Goal: Communication & Community: Answer question/provide support

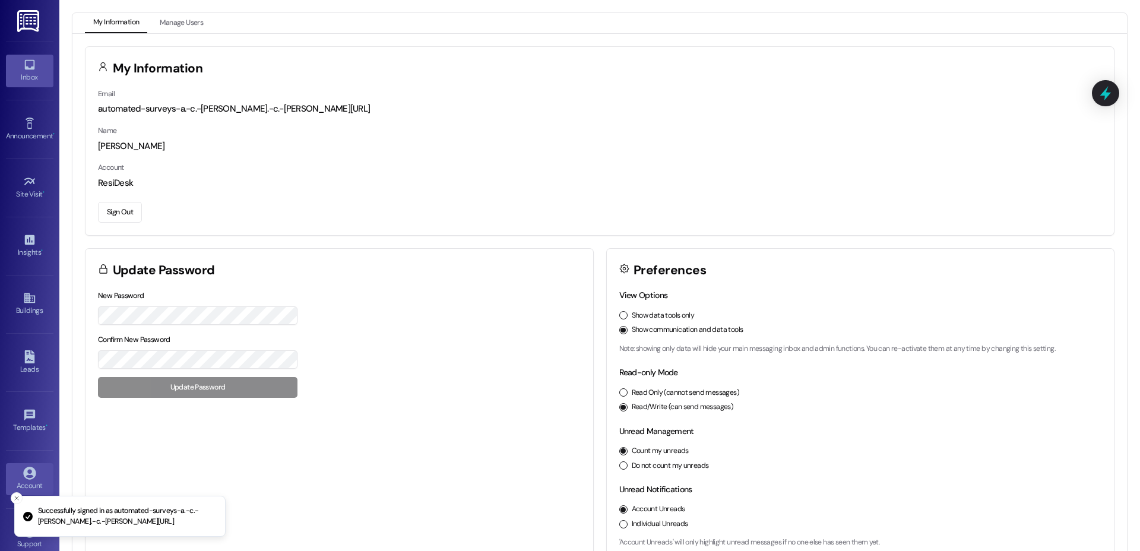
click at [28, 84] on link "Inbox" at bounding box center [29, 71] width 47 height 32
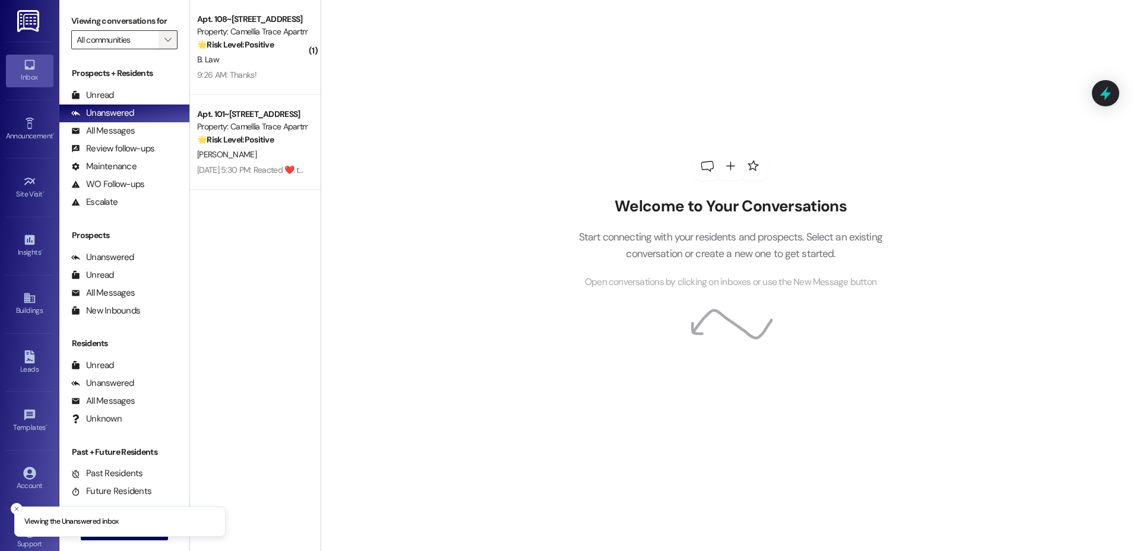
click at [162, 45] on span "" at bounding box center [167, 39] width 11 height 19
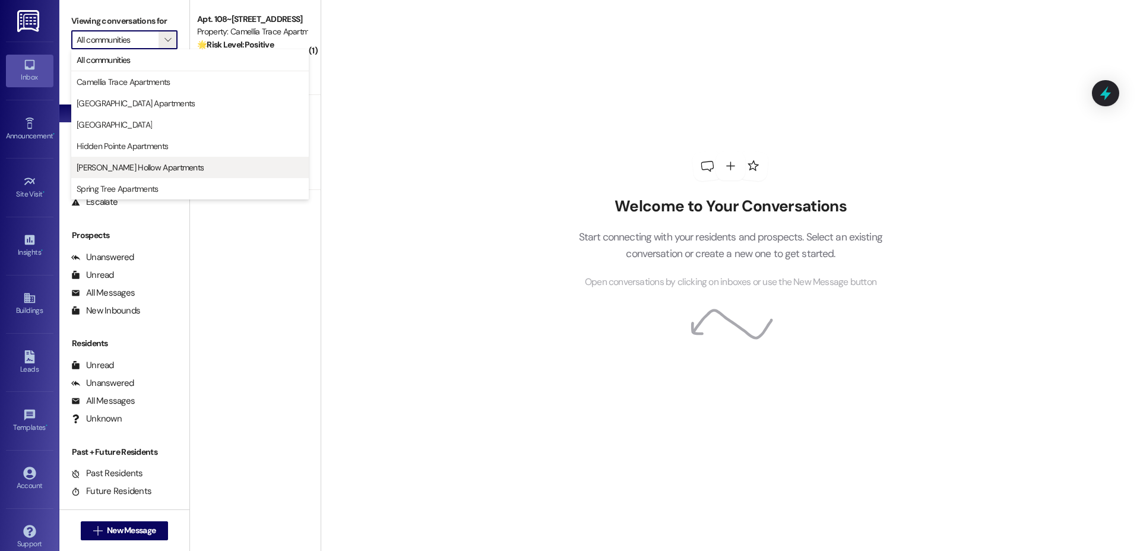
click at [126, 172] on span "[PERSON_NAME] Hollow Apartments" at bounding box center [140, 167] width 127 height 12
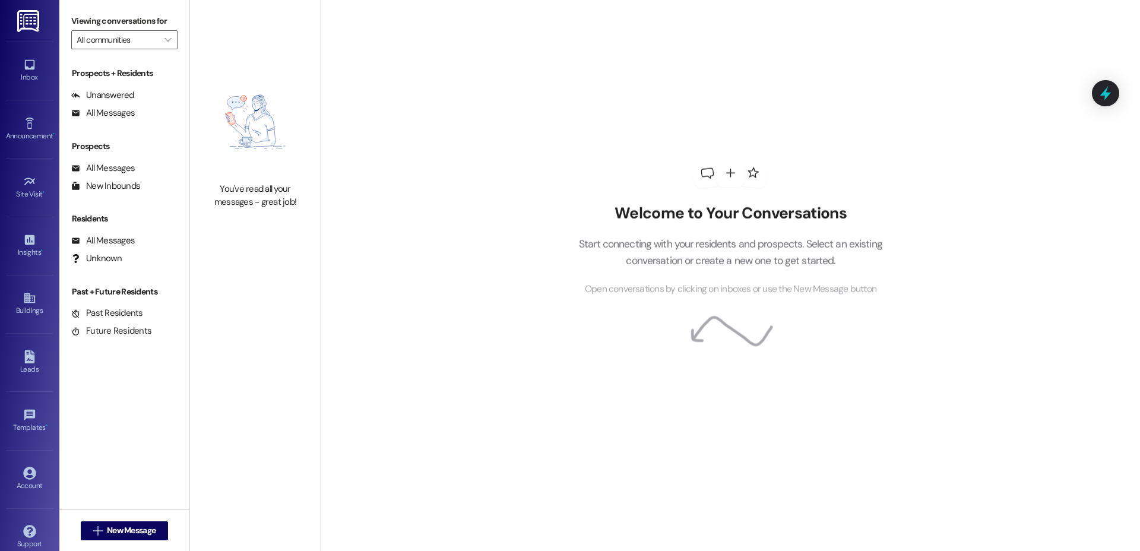
type input "[PERSON_NAME] Hollow Apartments"
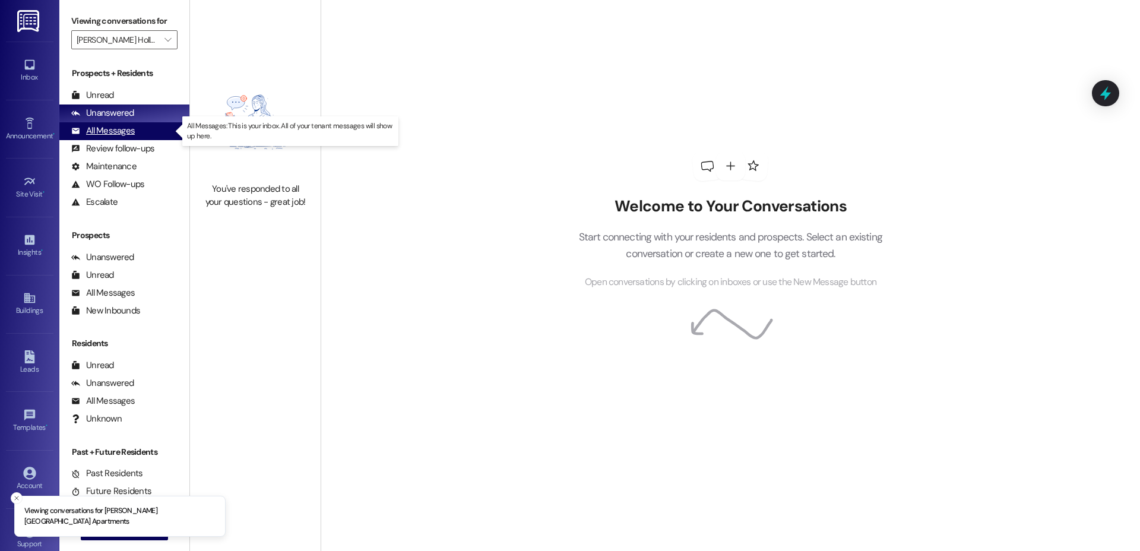
click at [113, 132] on div "All Messages" at bounding box center [103, 131] width 64 height 12
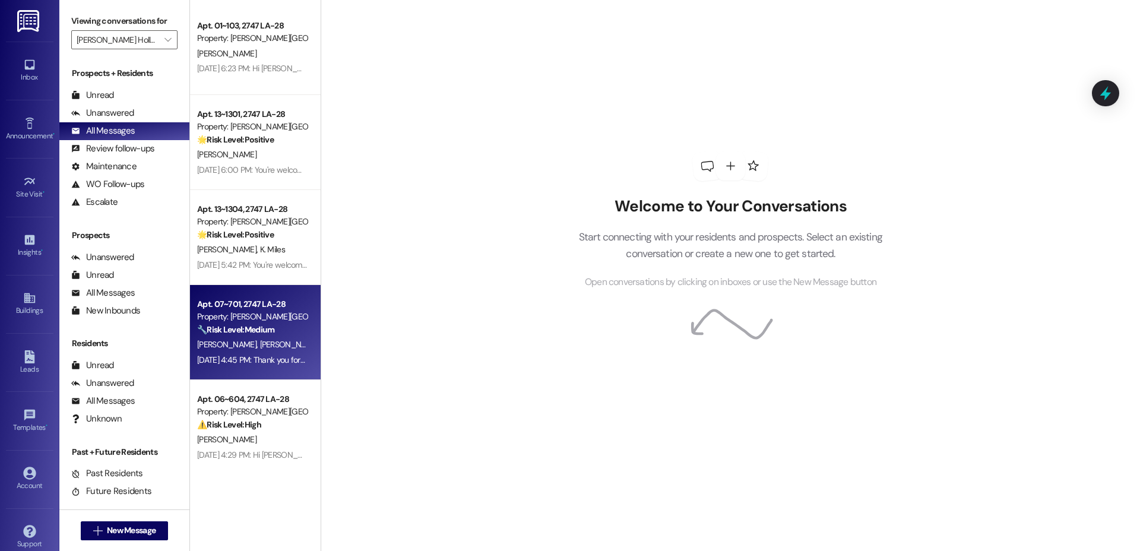
click at [264, 345] on span "[PERSON_NAME]" at bounding box center [288, 344] width 59 height 11
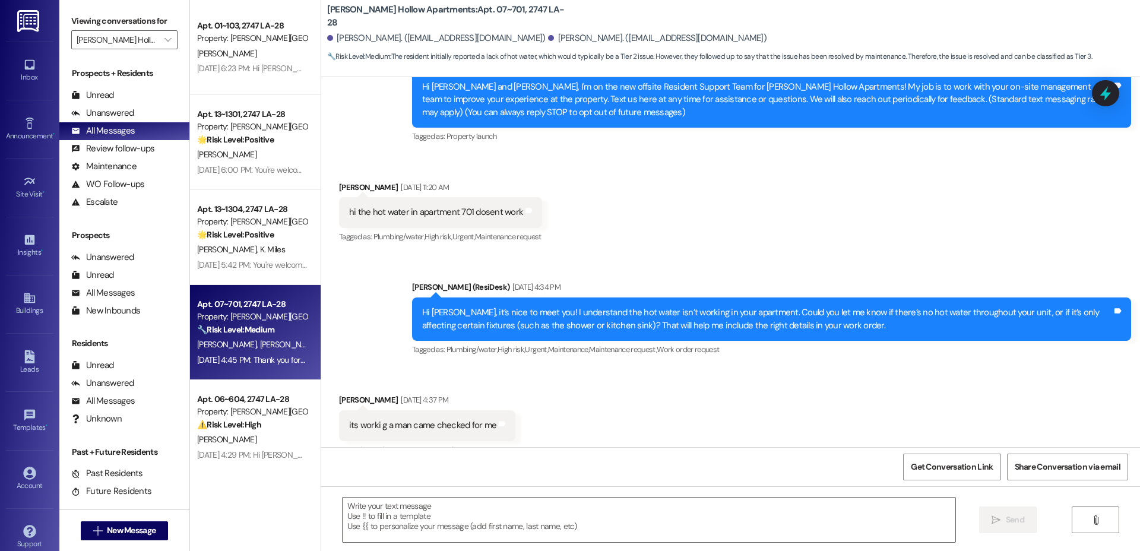
type textarea "Fetching suggested responses. Please feel free to read through the conversation…"
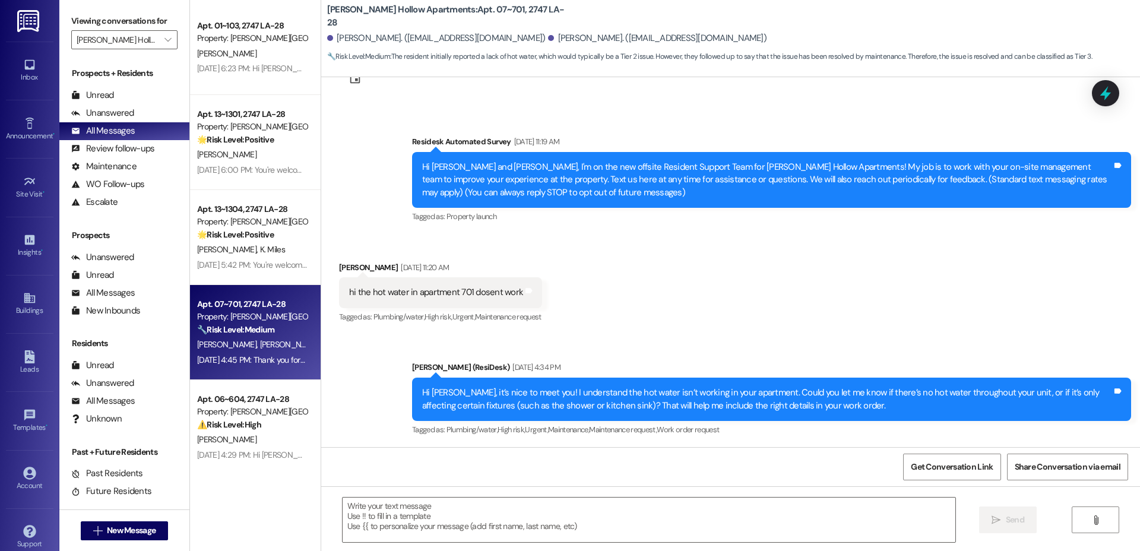
scroll to position [151, 0]
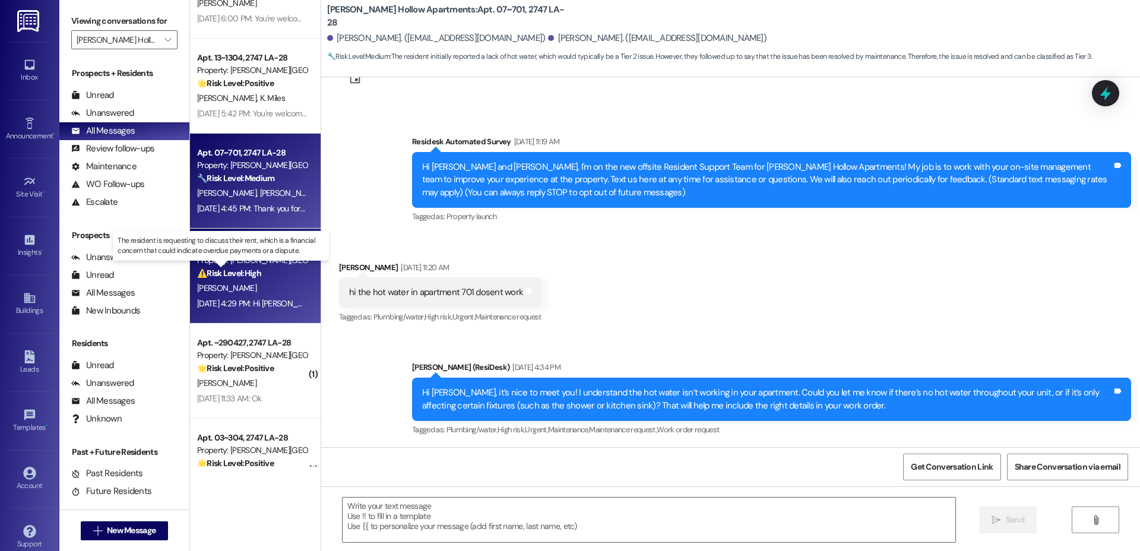
click at [236, 269] on strong "⚠️ Risk Level: High" at bounding box center [229, 273] width 64 height 11
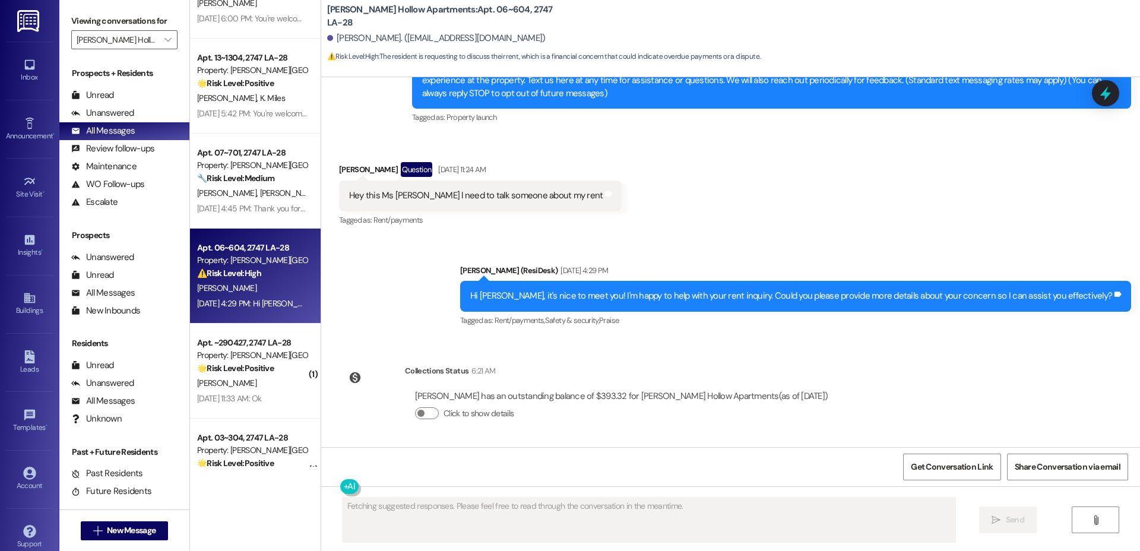
scroll to position [148, 0]
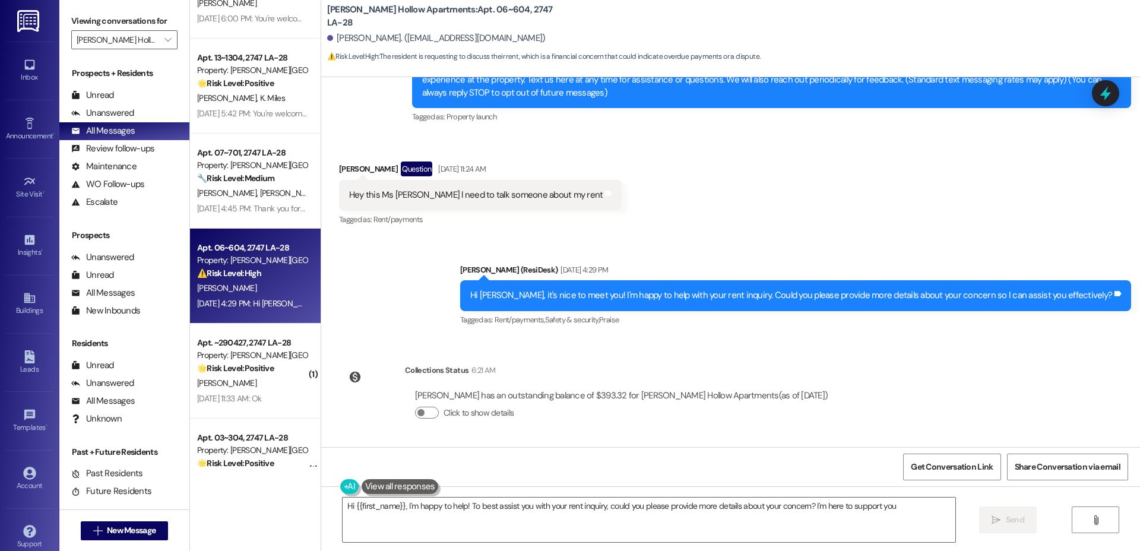
type textarea "Hi {{first_name}}, I'm happy to help! To best assist you with your rent inquiry…"
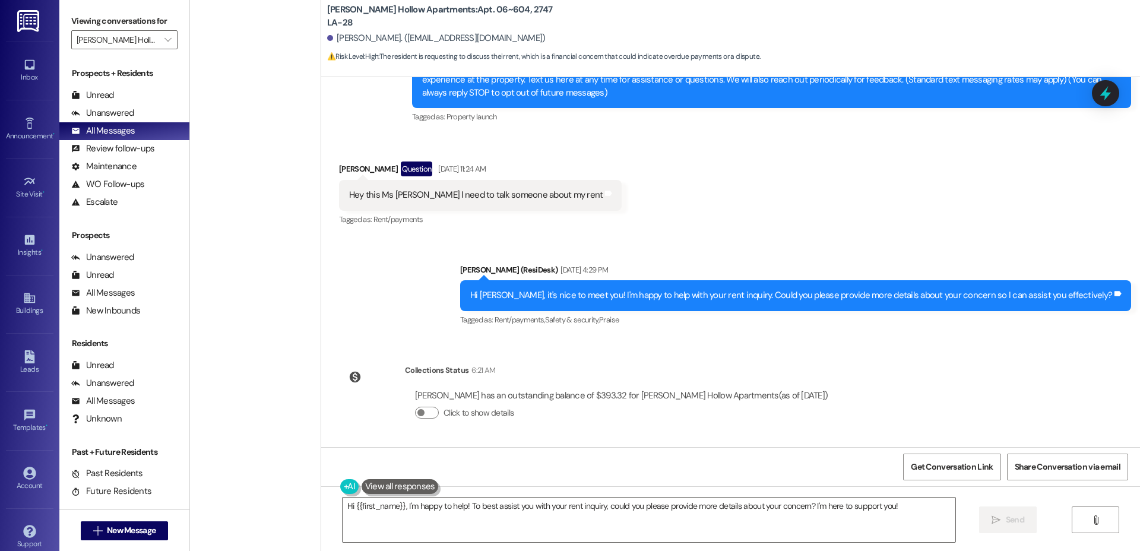
scroll to position [0, 0]
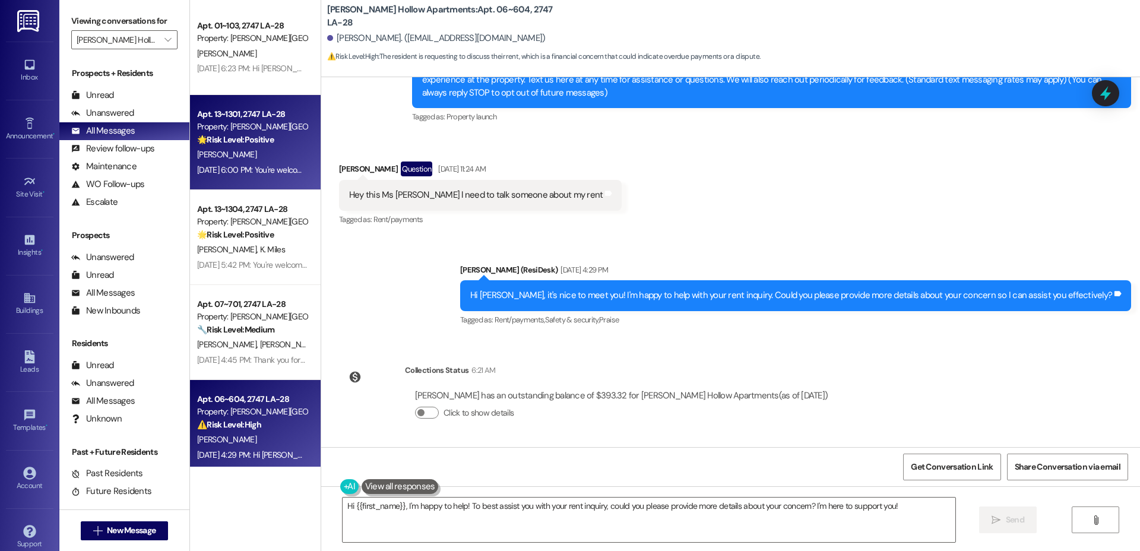
click at [234, 128] on div "Property: [PERSON_NAME][GEOGRAPHIC_DATA] Apartments" at bounding box center [252, 127] width 110 height 12
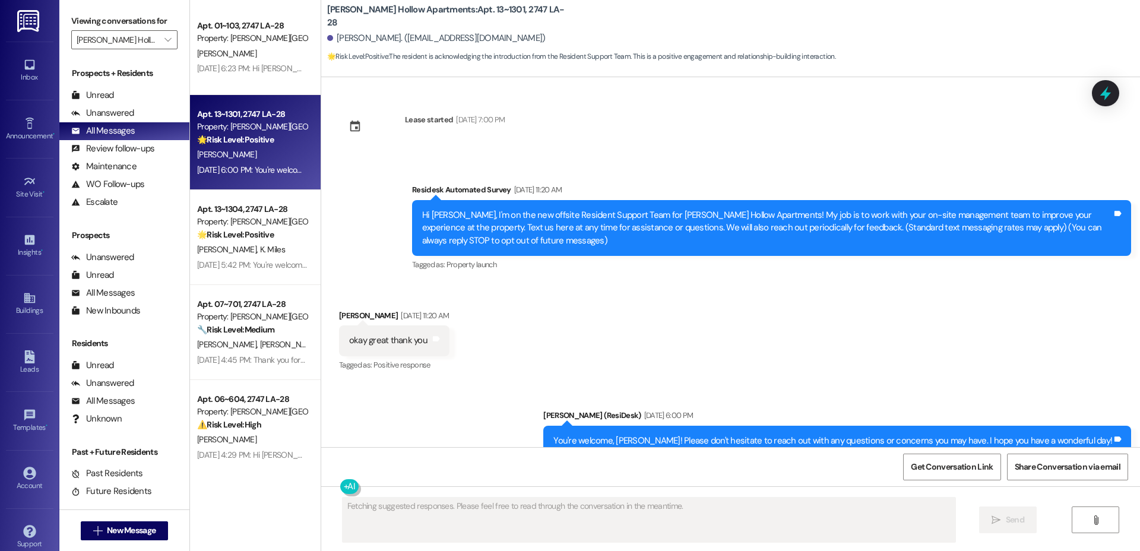
scroll to position [36, 0]
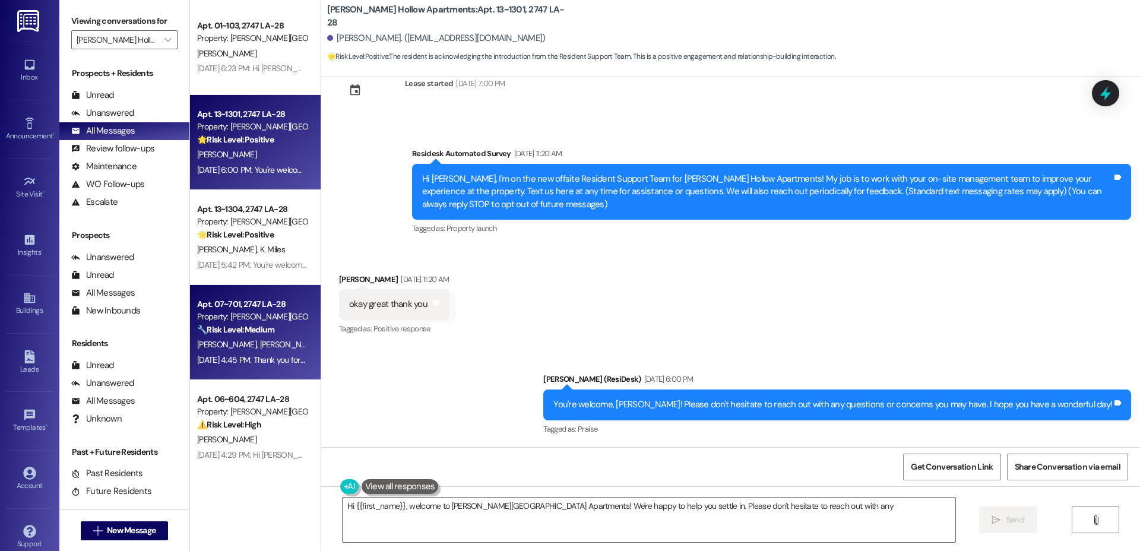
type textarea "Hi {{first_name}}, welcome to [PERSON_NAME][GEOGRAPHIC_DATA] Apartments! We're …"
click at [225, 325] on strong "🔧 Risk Level: Medium" at bounding box center [235, 329] width 77 height 11
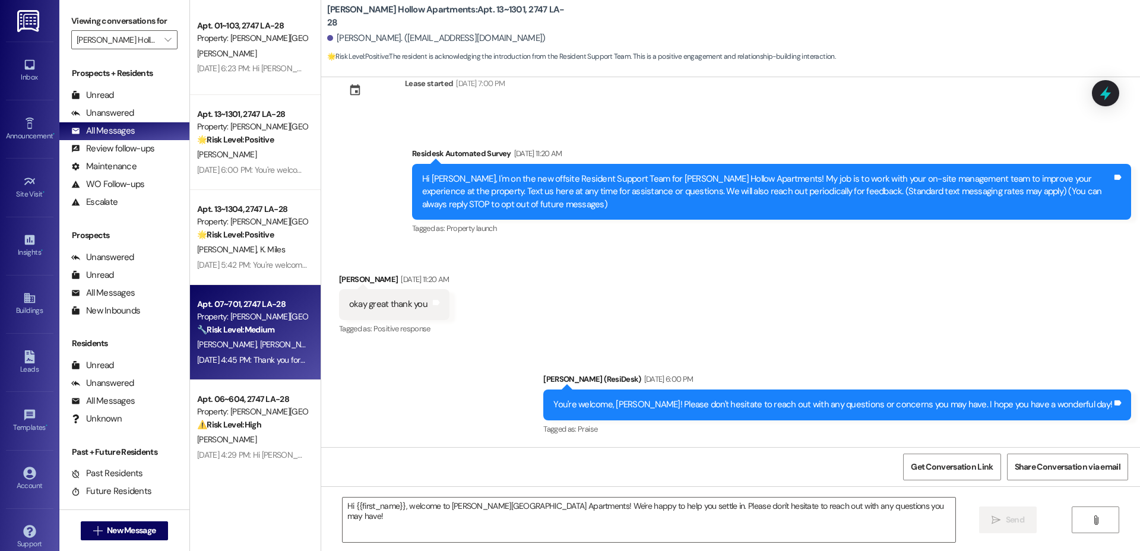
type textarea "Fetching suggested responses. Please feel free to read through the conversation…"
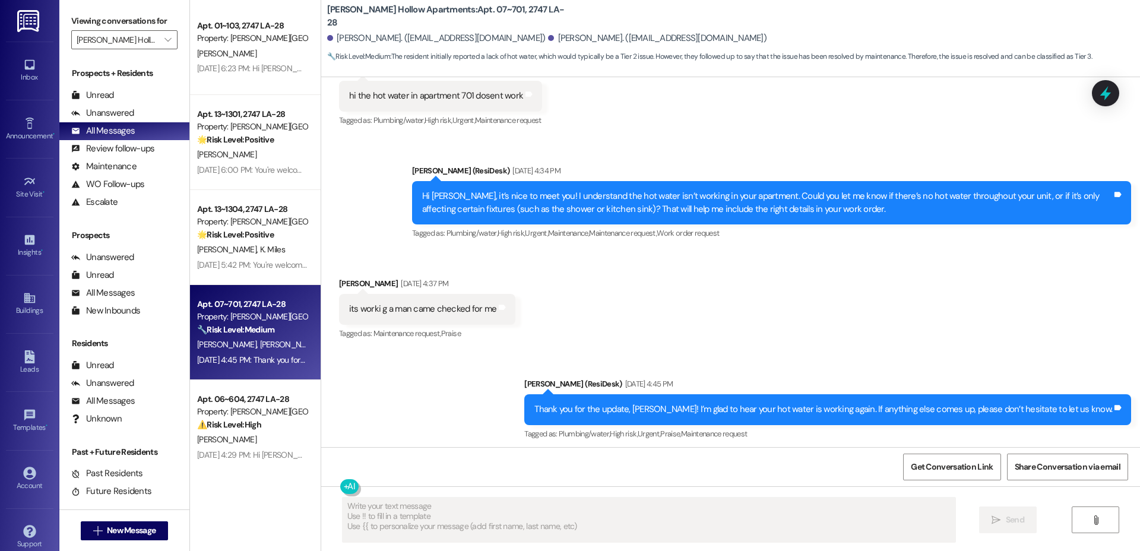
scroll to position [249, 0]
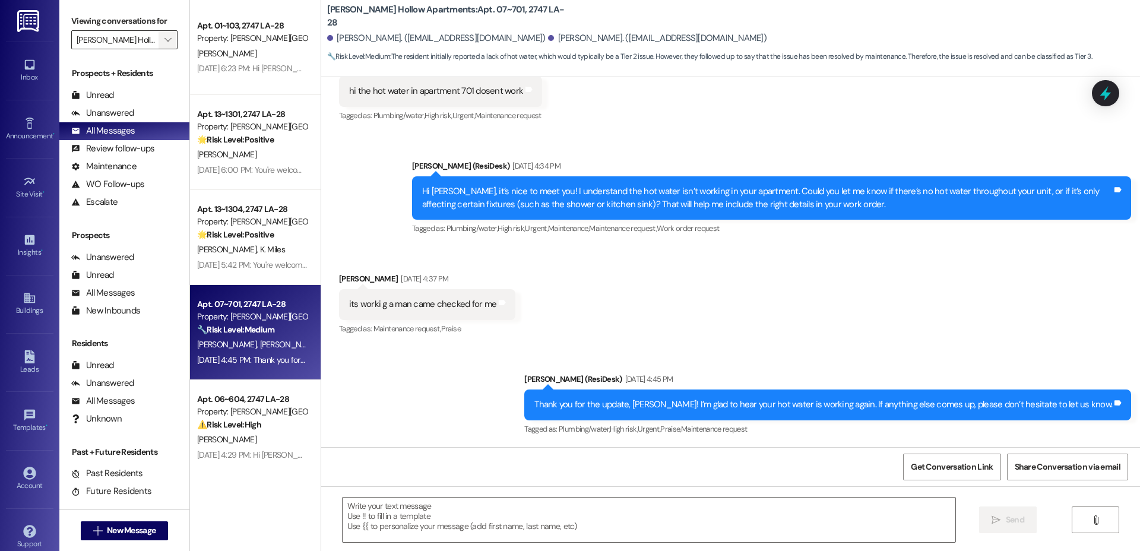
click at [158, 39] on button "" at bounding box center [167, 39] width 19 height 19
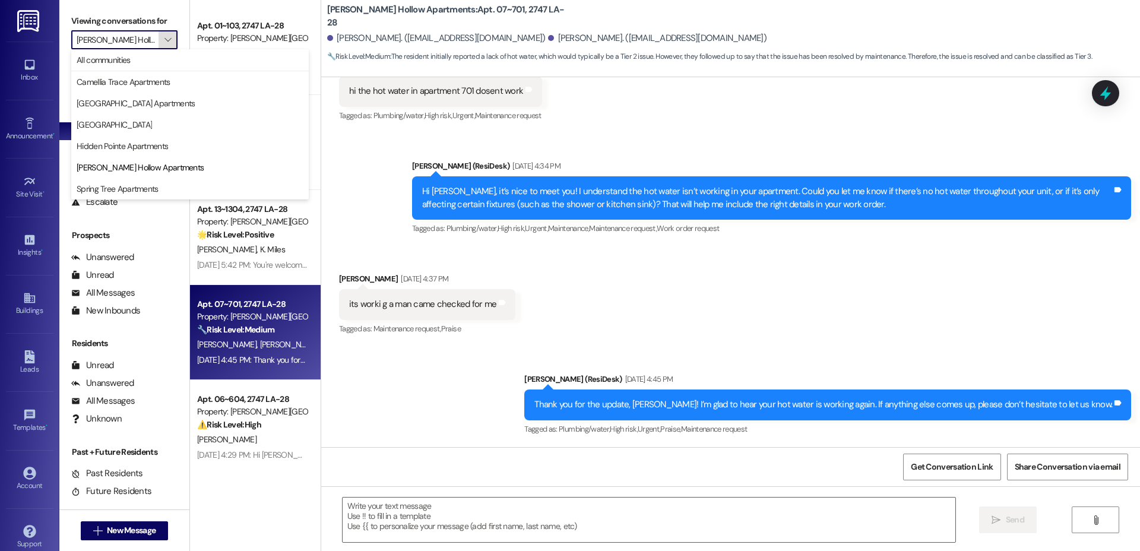
scroll to position [0, 15]
click at [137, 125] on span "[GEOGRAPHIC_DATA]" at bounding box center [114, 125] width 75 height 12
type input "[GEOGRAPHIC_DATA]"
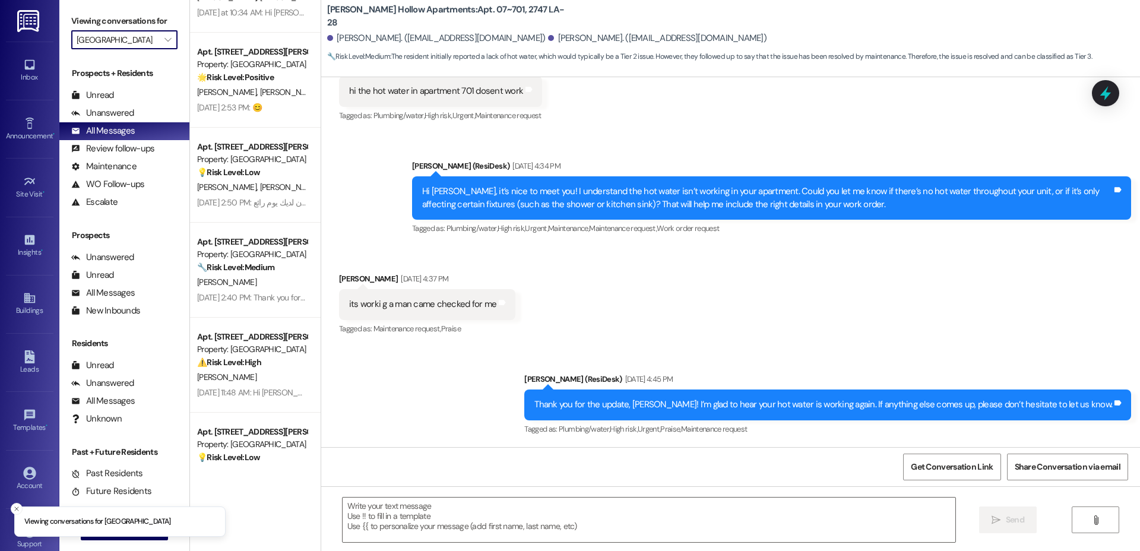
scroll to position [443, 0]
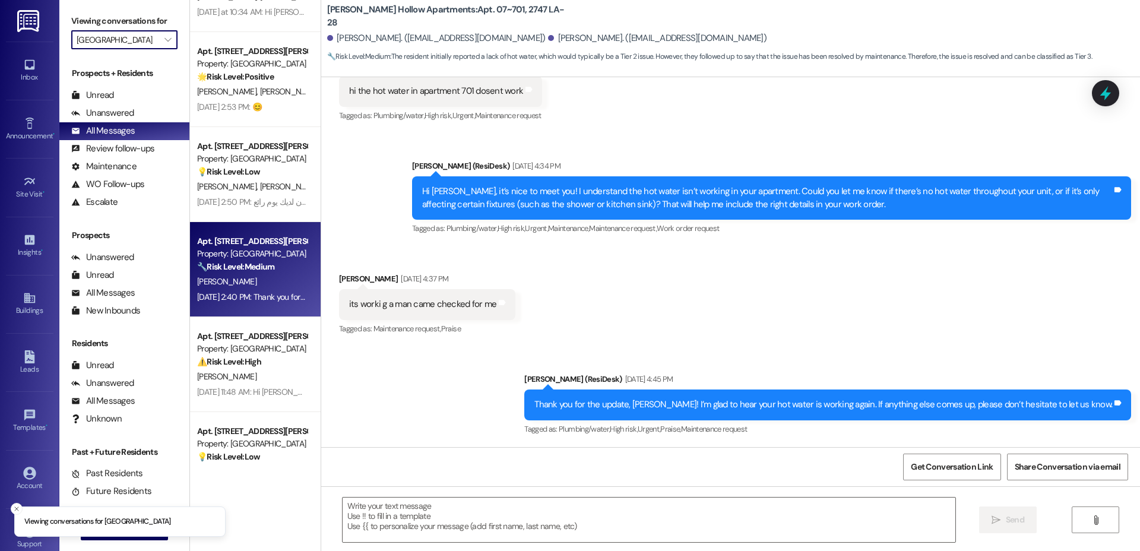
click at [232, 249] on div "Property: [GEOGRAPHIC_DATA]" at bounding box center [252, 254] width 110 height 12
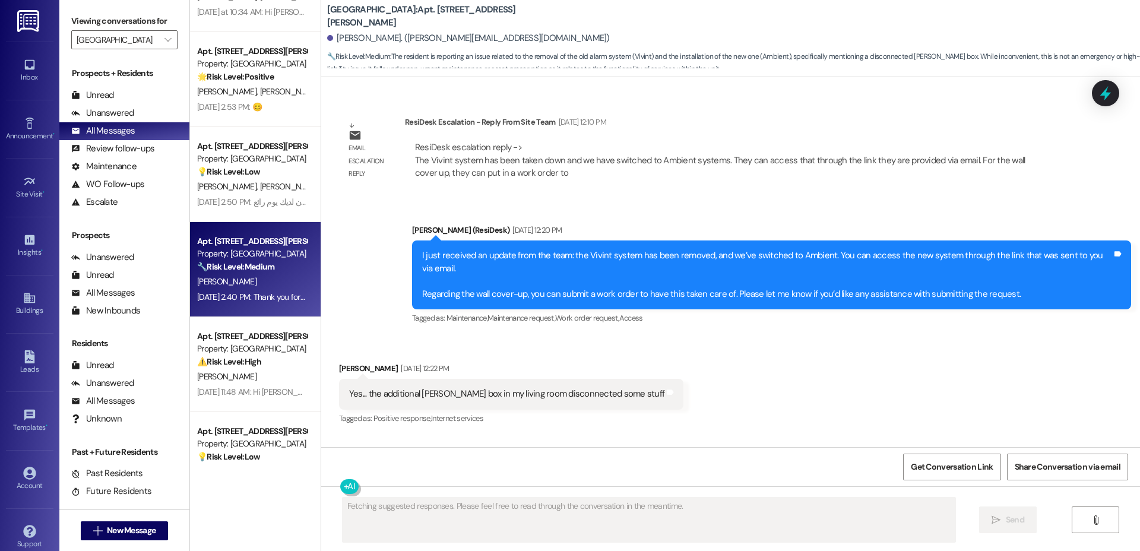
scroll to position [1022, 0]
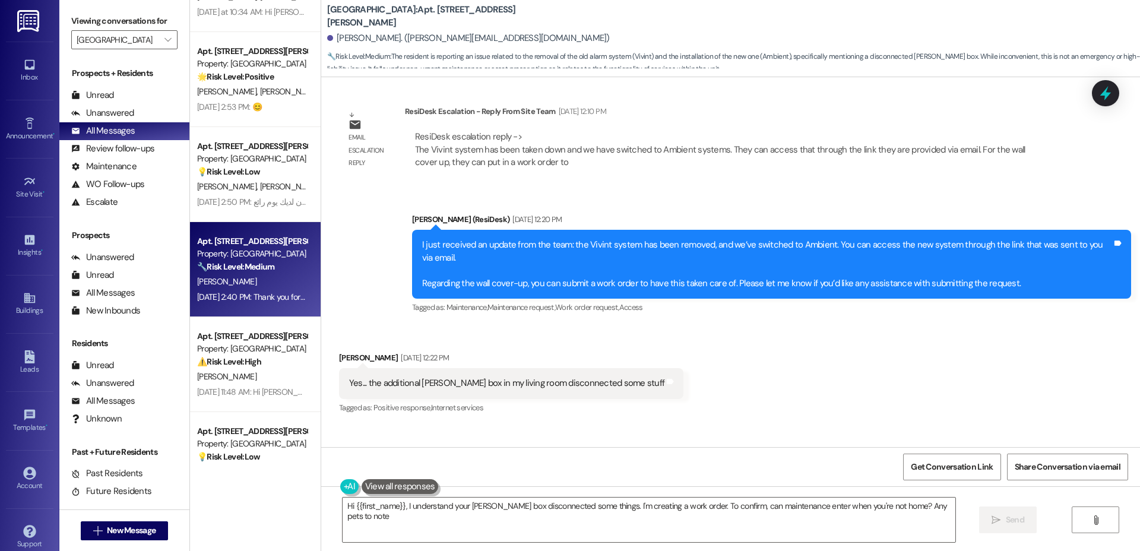
type textarea "Hi {{first_name}}, I understand your [PERSON_NAME] box disconnected some things…"
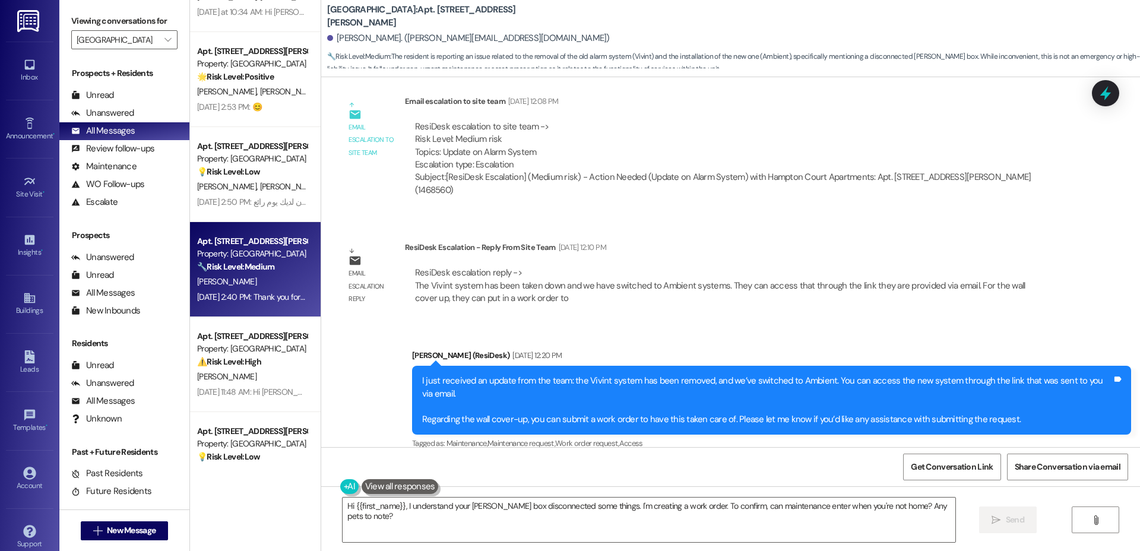
scroll to position [889, 0]
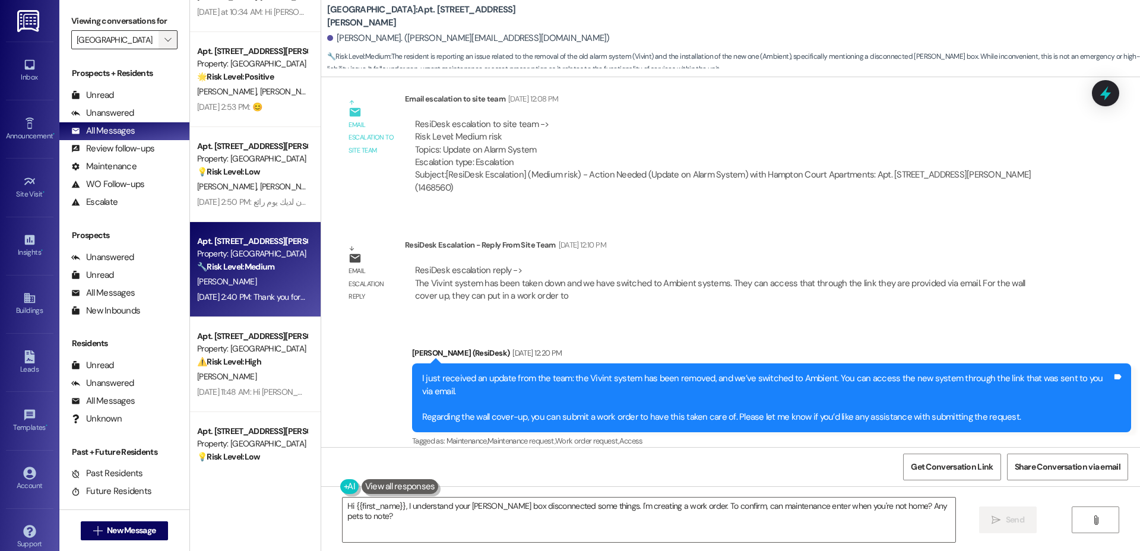
click at [162, 39] on span "" at bounding box center [167, 39] width 11 height 19
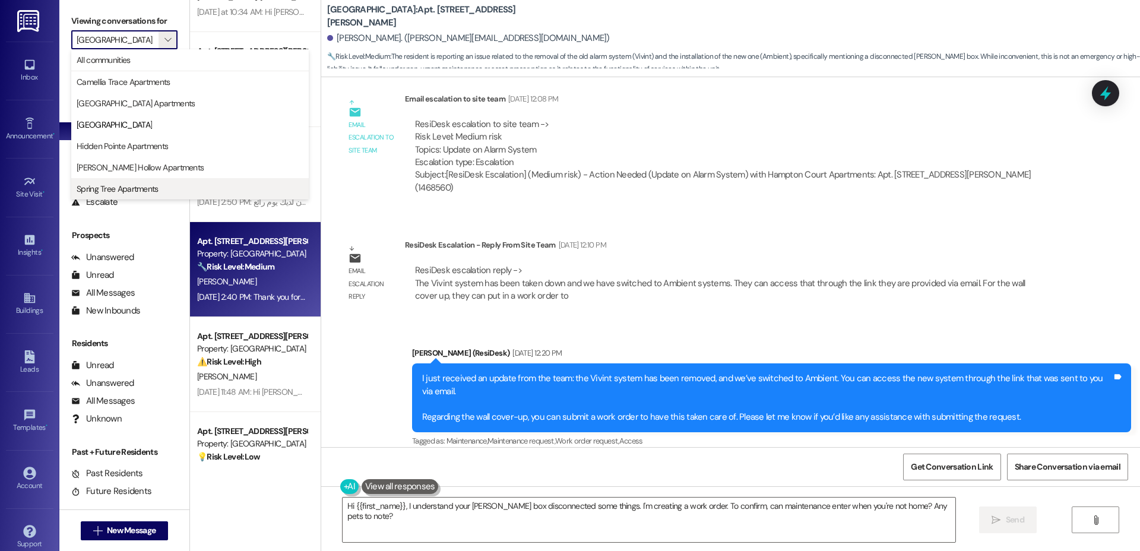
click at [131, 189] on span "Spring Tree Apartments" at bounding box center [118, 189] width 82 height 12
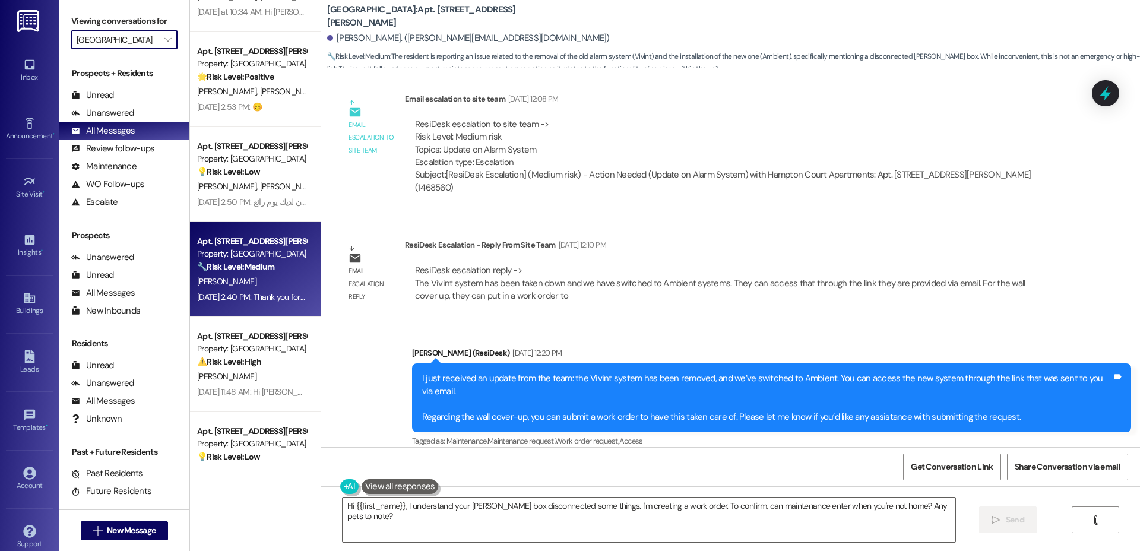
type input "Spring Tree Apartments"
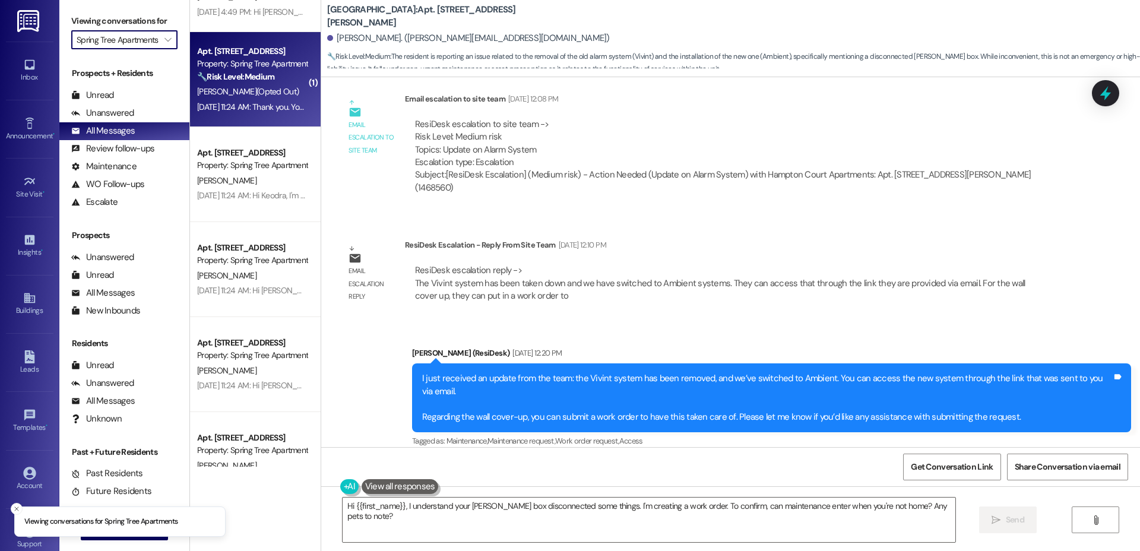
click at [262, 110] on div "[DATE] 11:24 AM: Thank you. You will no longer receive texts from this thread. …" at bounding box center [490, 107] width 586 height 11
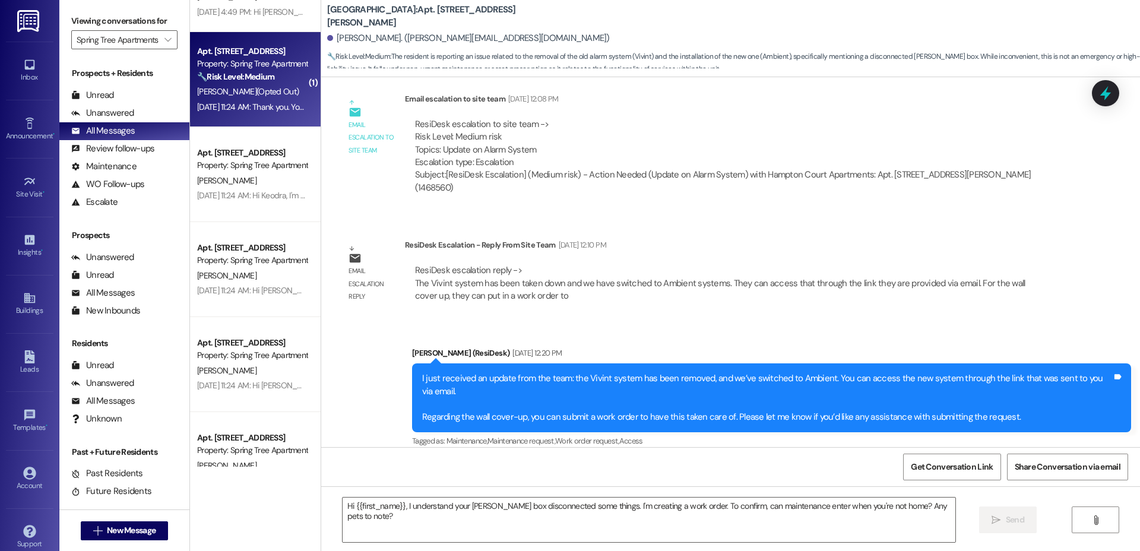
type textarea "Fetching suggested responses. Please feel free to read through the conversation…"
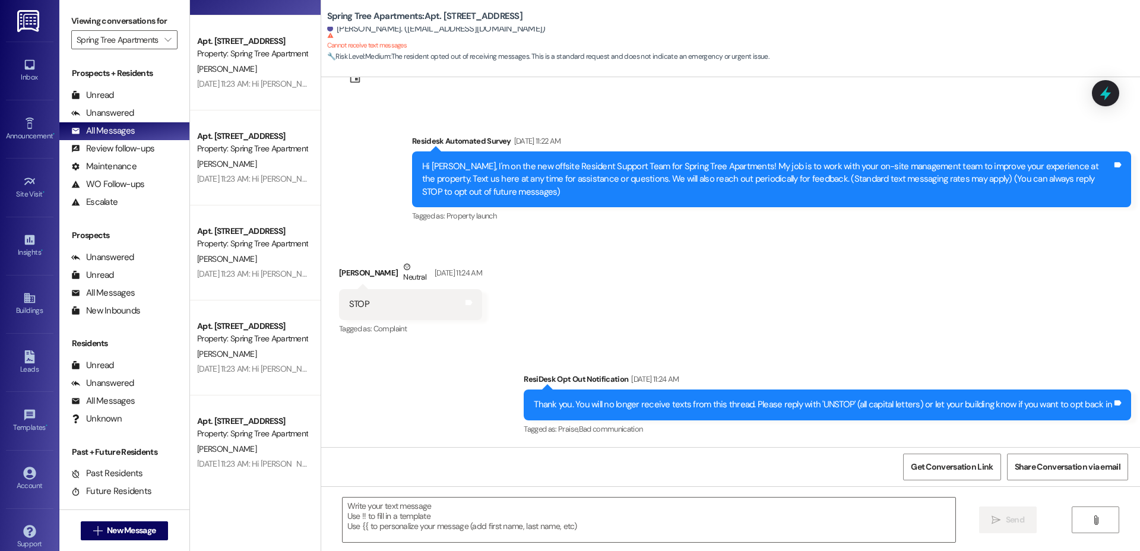
scroll to position [2737, 0]
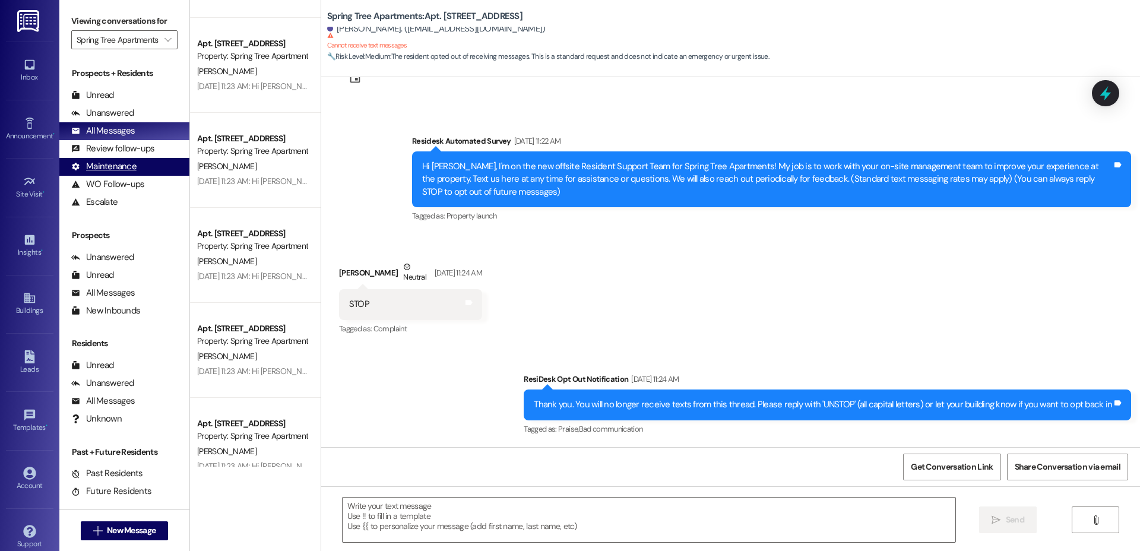
click at [115, 167] on div "Maintenance" at bounding box center [103, 166] width 65 height 12
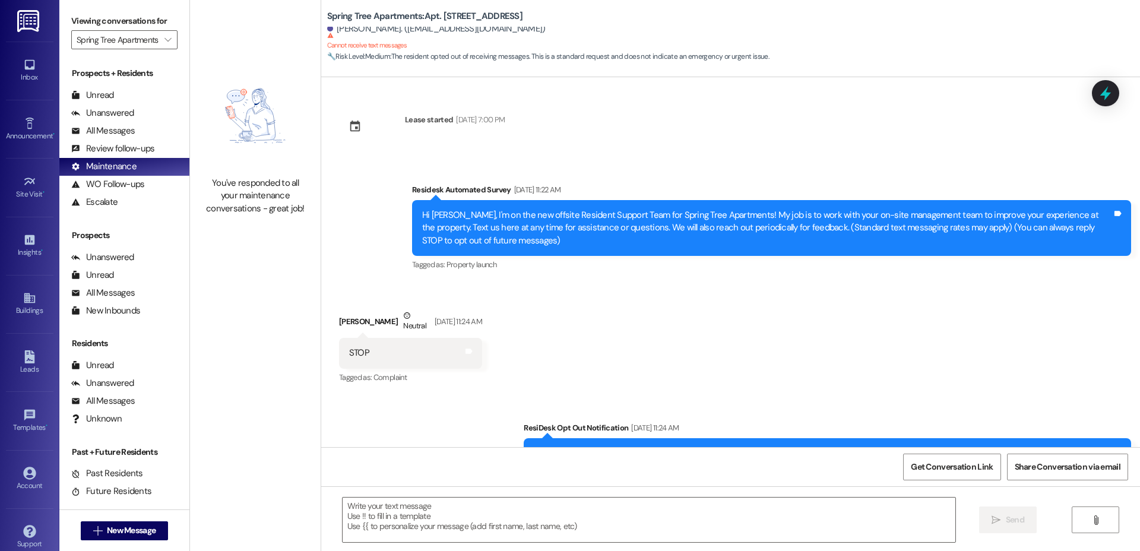
type textarea "Fetching suggested responses. Please feel free to read through the conversation…"
click at [116, 178] on div "WO Follow-ups" at bounding box center [107, 184] width 73 height 12
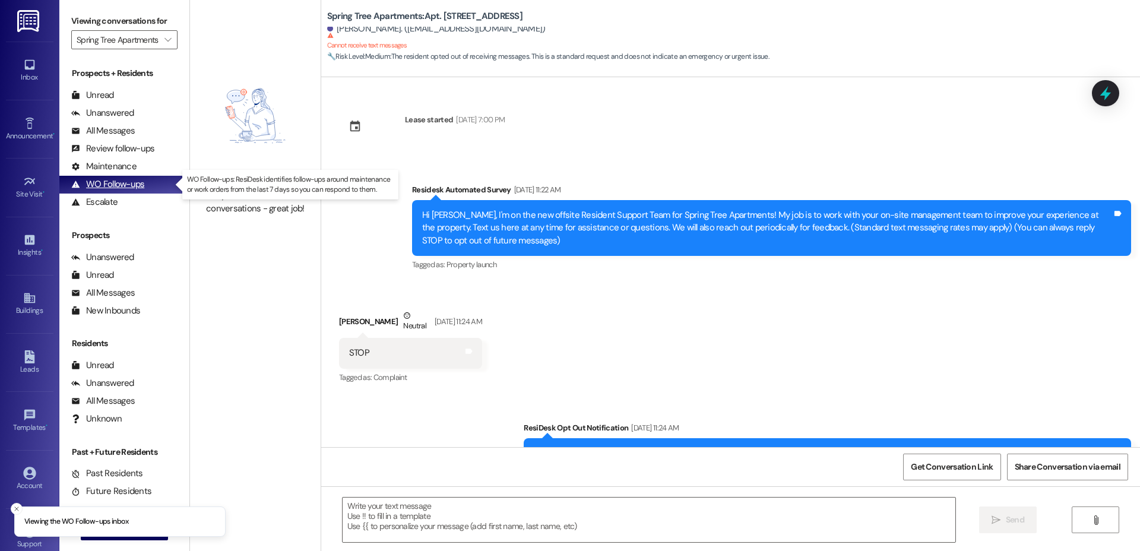
click at [116, 179] on div "WO Follow-ups" at bounding box center [107, 184] width 73 height 12
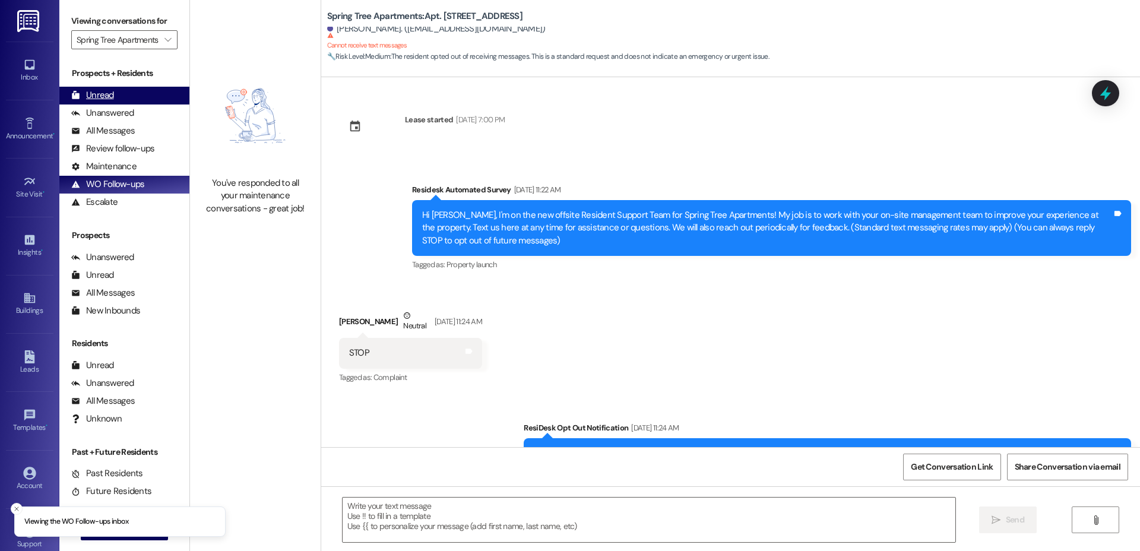
click at [122, 87] on div "Unread (0)" at bounding box center [124, 96] width 130 height 18
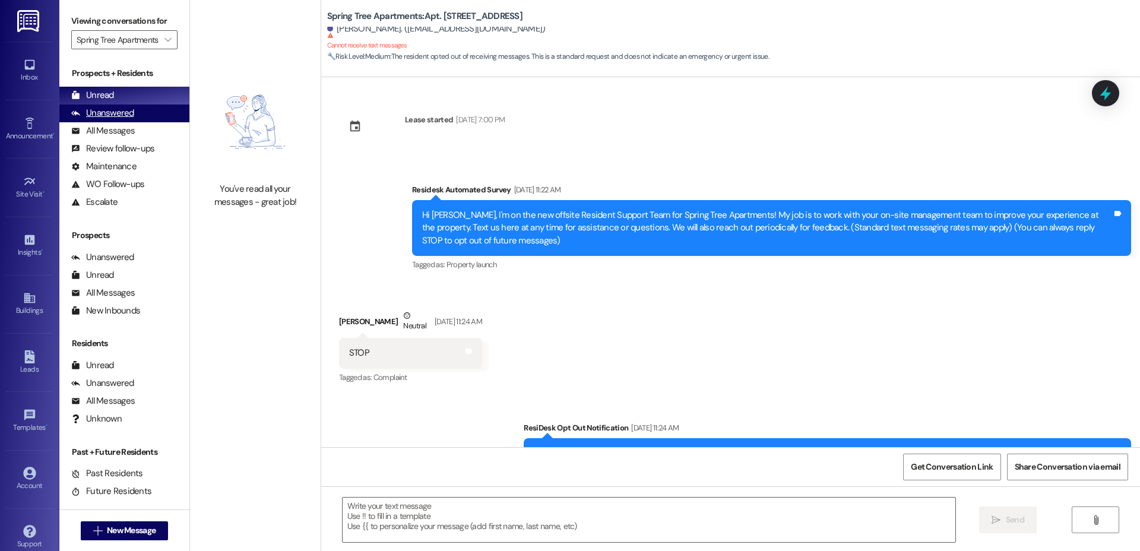
type textarea "Fetching suggested responses. Please feel free to read through the conversation…"
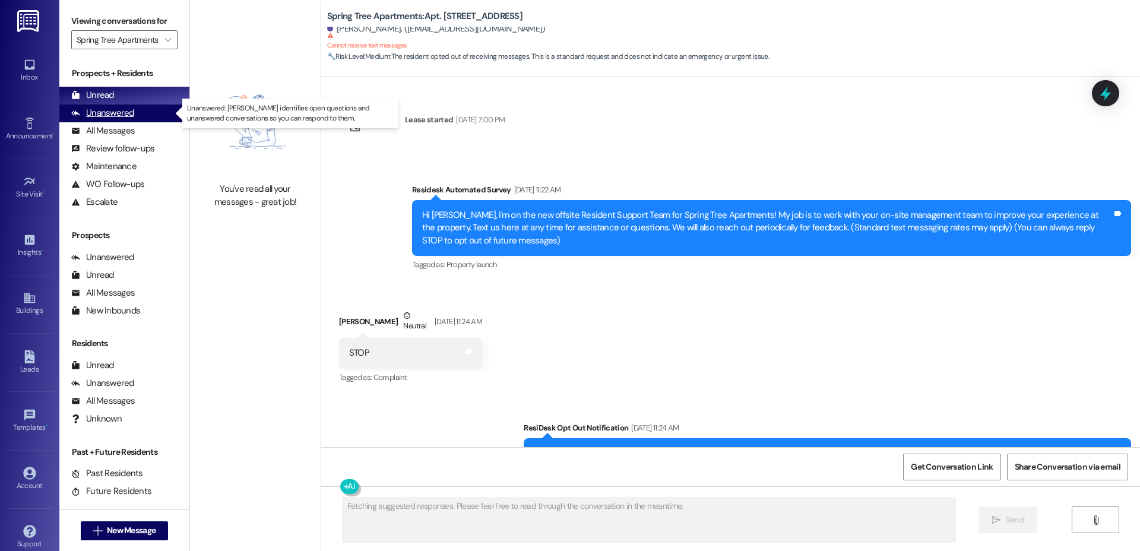
click at [112, 110] on div "Unanswered" at bounding box center [102, 113] width 63 height 12
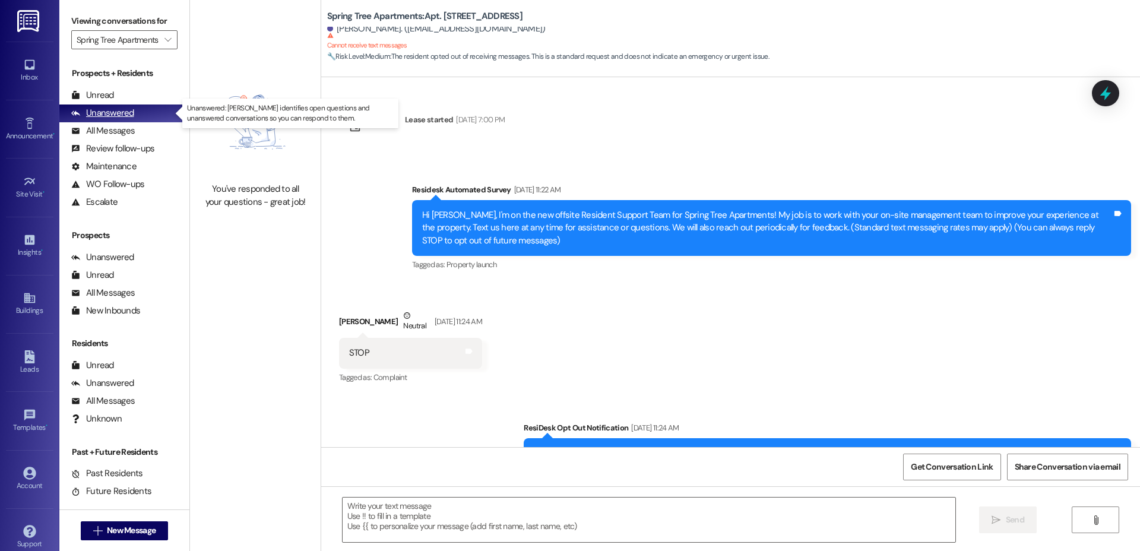
click at [145, 106] on div "Unanswered (0)" at bounding box center [124, 113] width 130 height 18
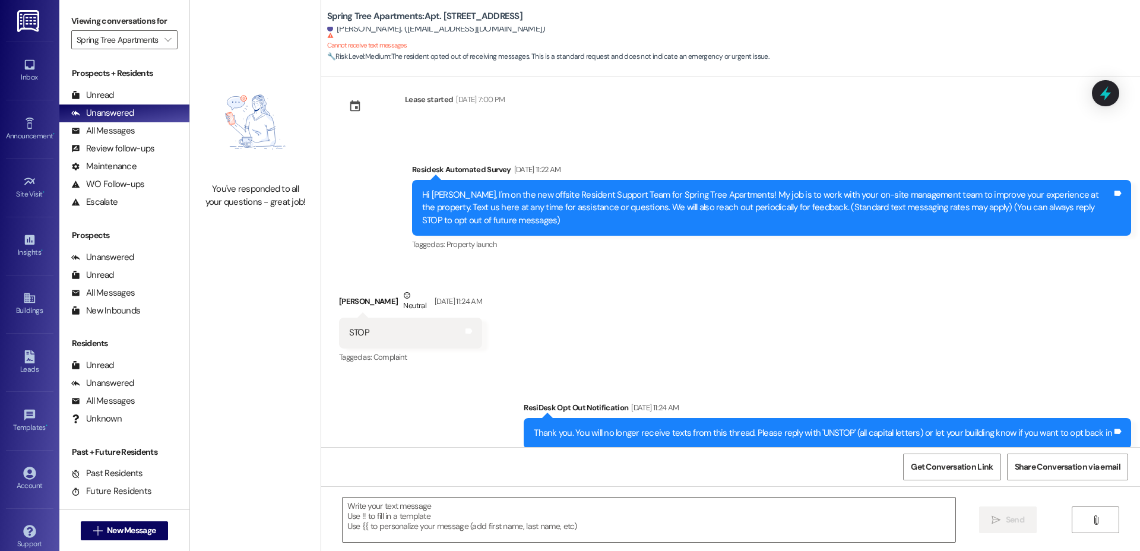
scroll to position [49, 0]
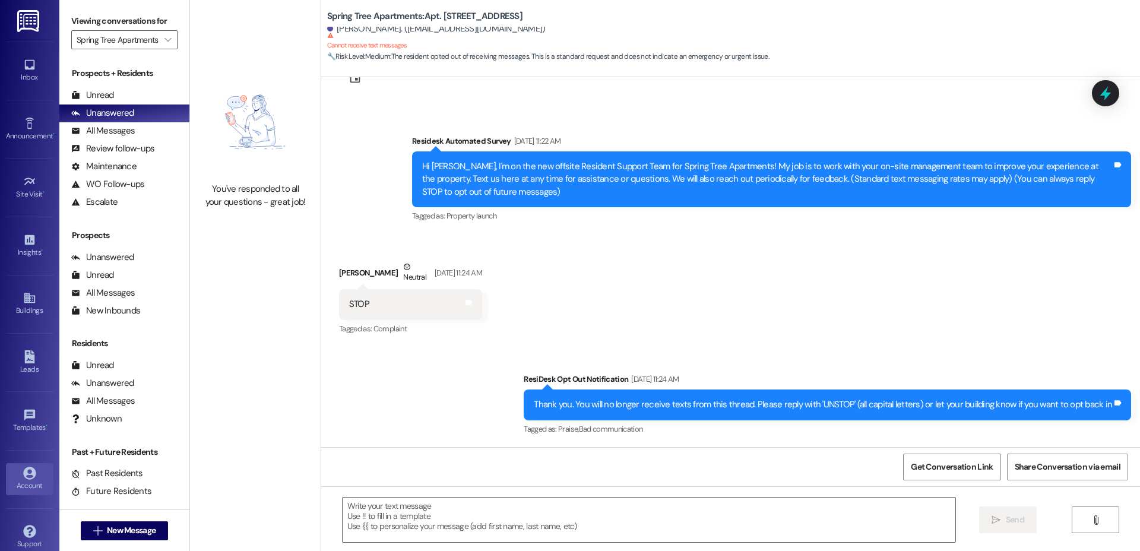
click at [10, 476] on link "Account" at bounding box center [29, 479] width 47 height 32
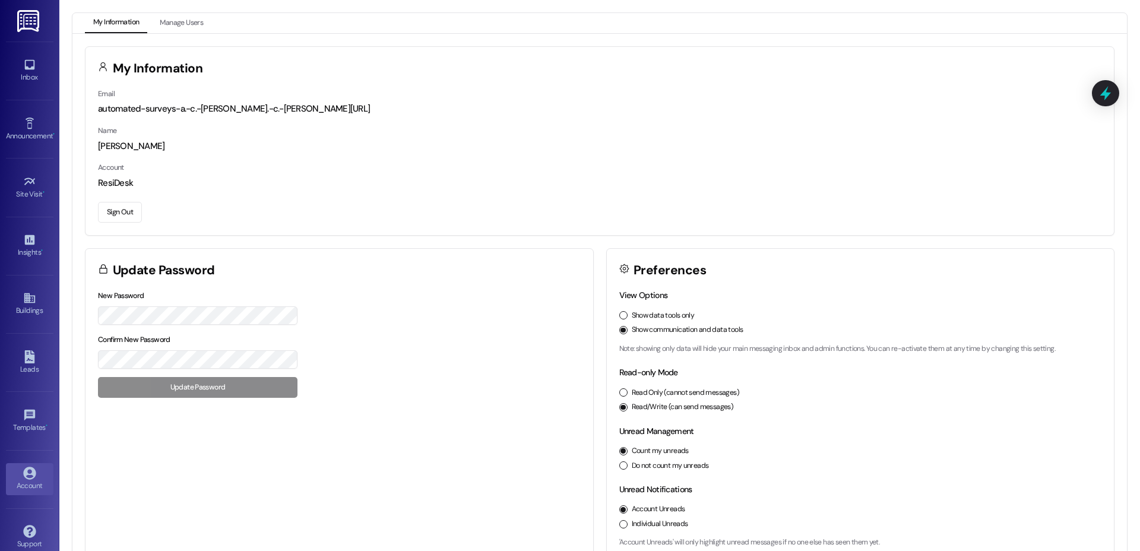
click at [121, 210] on button "Sign Out" at bounding box center [120, 212] width 44 height 21
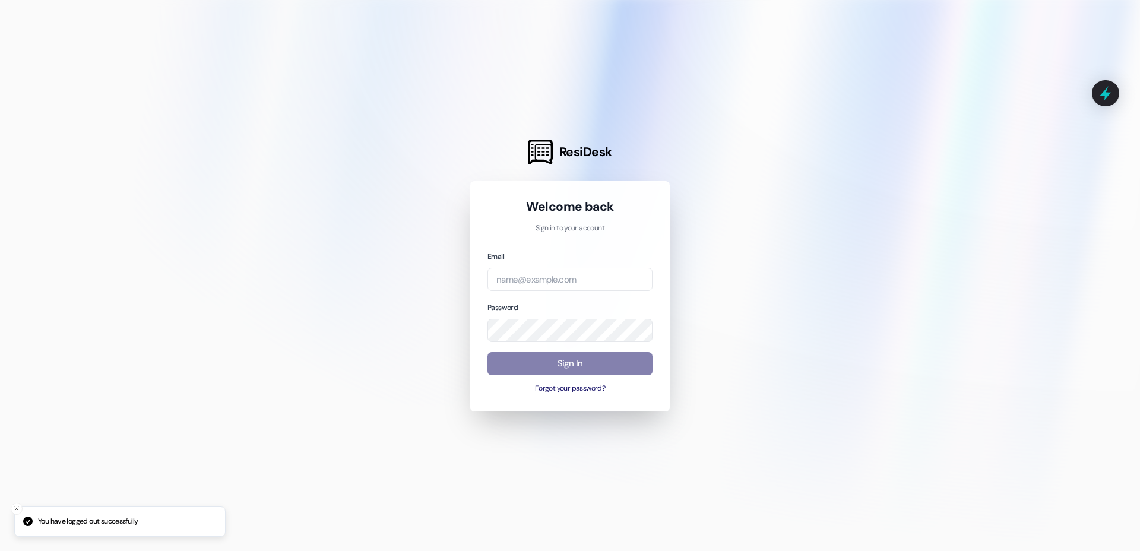
drag, startPoint x: 524, startPoint y: 261, endPoint x: 519, endPoint y: 275, distance: 15.4
click at [524, 261] on div "Email" at bounding box center [569, 270] width 165 height 41
click at [518, 281] on input "email" at bounding box center [569, 279] width 165 height 23
type input "a"
type input "p"
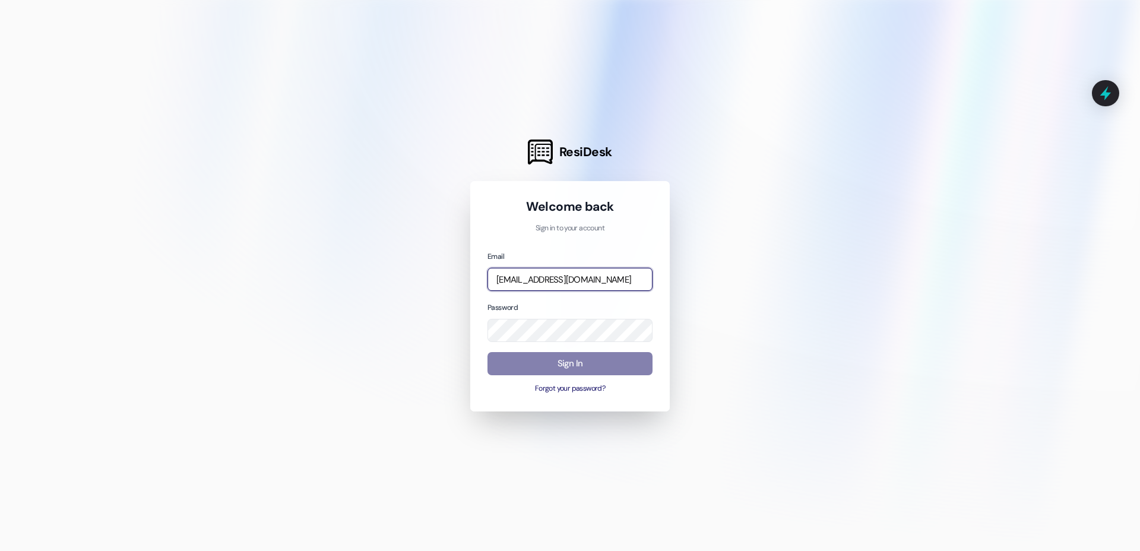
type input "[EMAIL_ADDRESS][DOMAIN_NAME]"
